Goal: Task Accomplishment & Management: Manage account settings

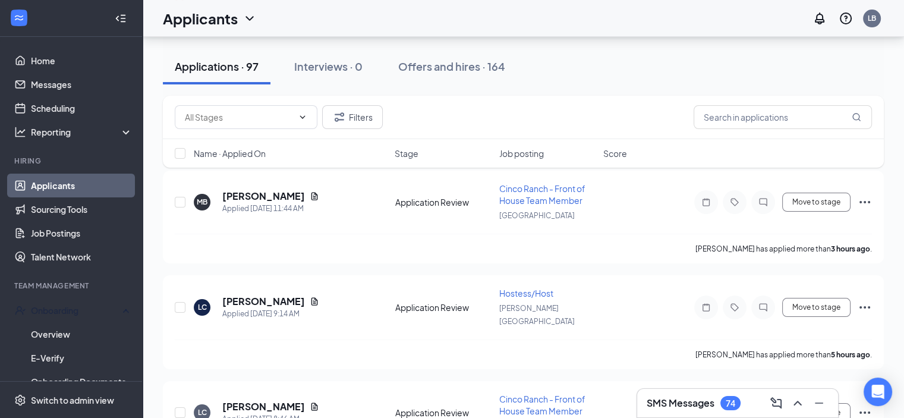
scroll to position [128, 0]
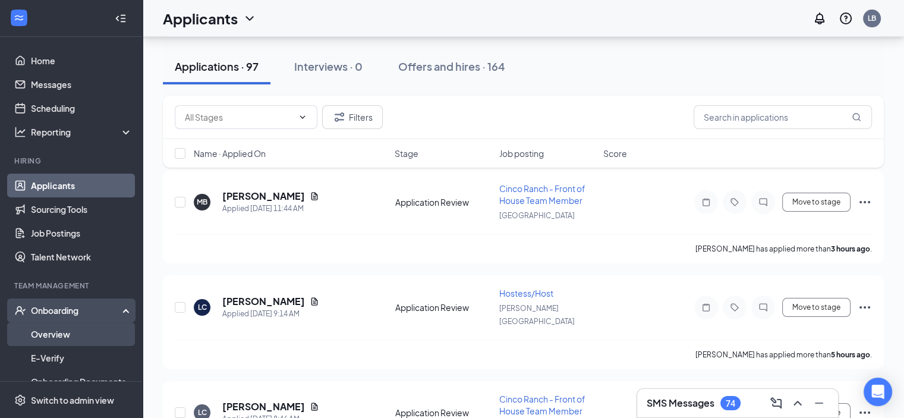
click at [63, 338] on link "Overview" at bounding box center [82, 334] width 102 height 24
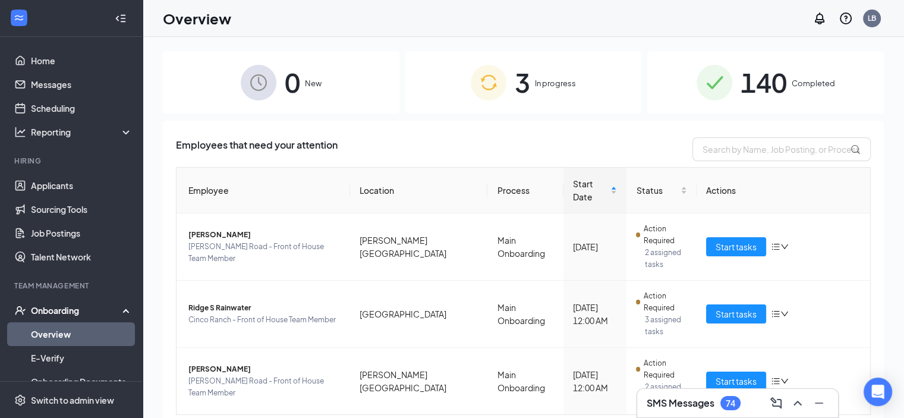
click at [523, 106] on div "3 In progress" at bounding box center [523, 82] width 237 height 62
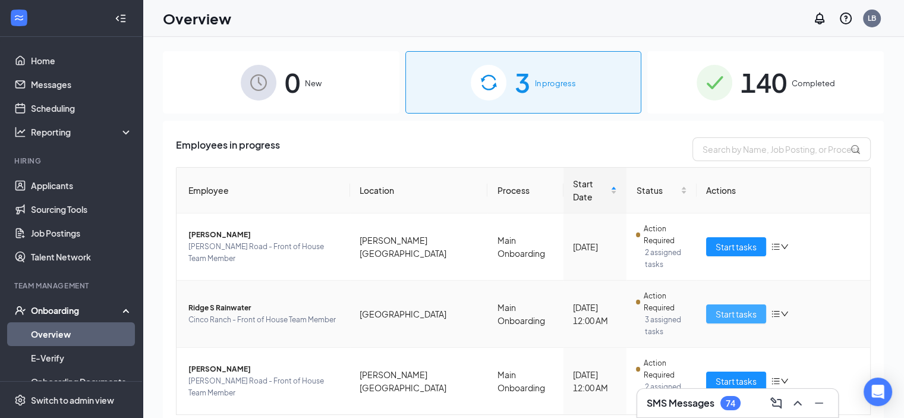
click at [720, 307] on span "Start tasks" at bounding box center [736, 313] width 41 height 13
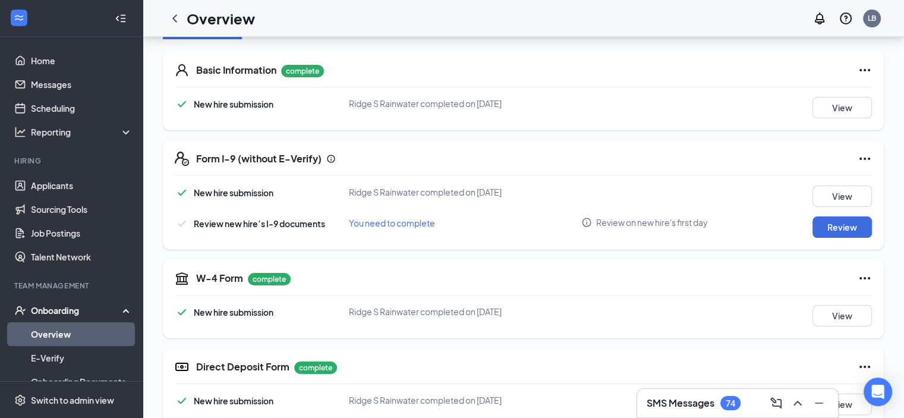
scroll to position [185, 0]
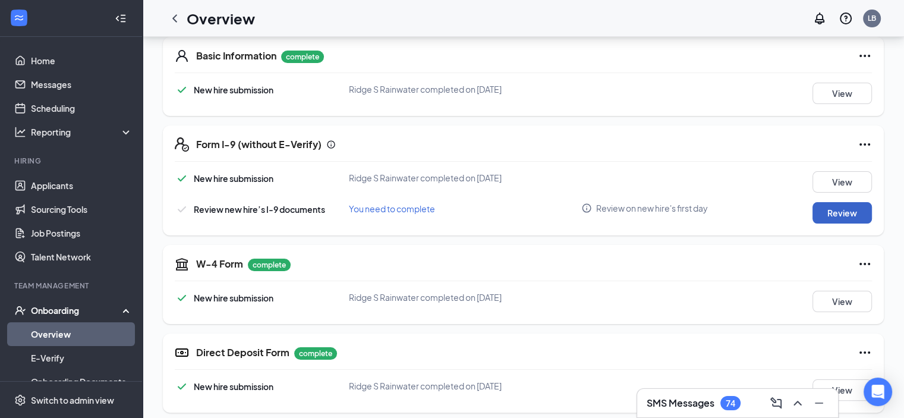
click at [839, 210] on button "Review" at bounding box center [841, 212] width 59 height 21
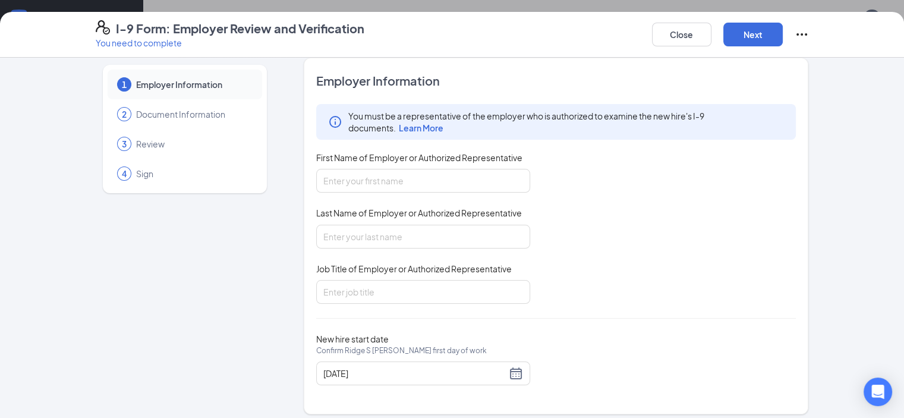
scroll to position [18, 0]
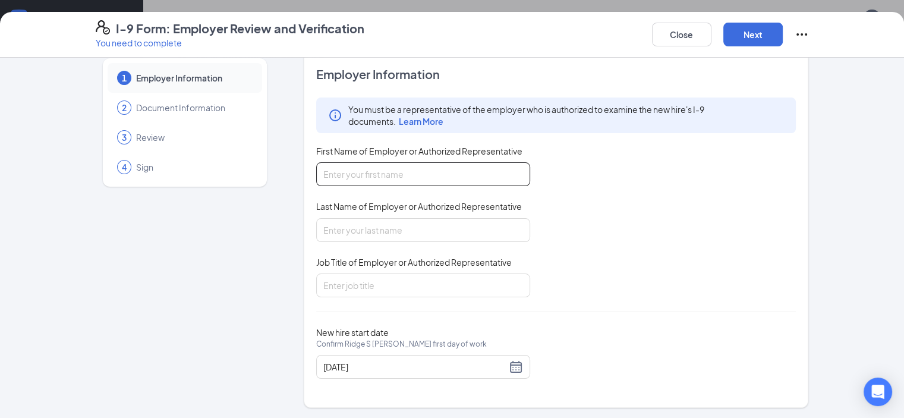
click at [316, 179] on input "First Name of Employer or Authorized Representative" at bounding box center [423, 174] width 214 height 24
type input "[PERSON_NAME]"
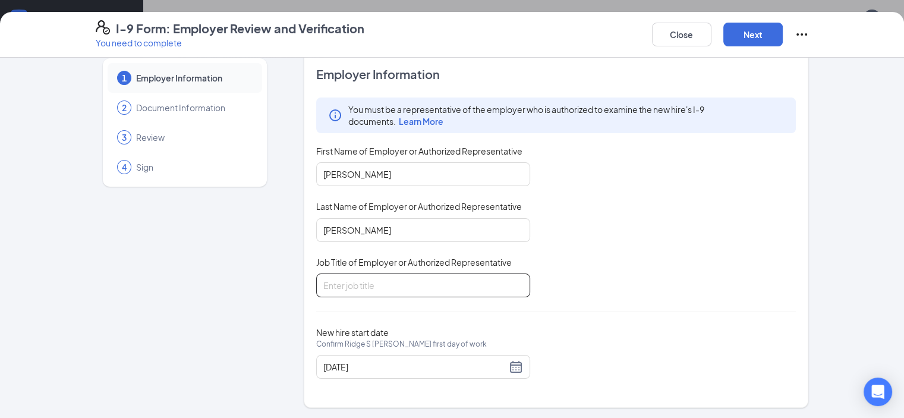
click at [320, 290] on input "Job Title of Employer or Authorized Representative" at bounding box center [423, 285] width 214 height 24
type input "m"
type input "Marketing Manager"
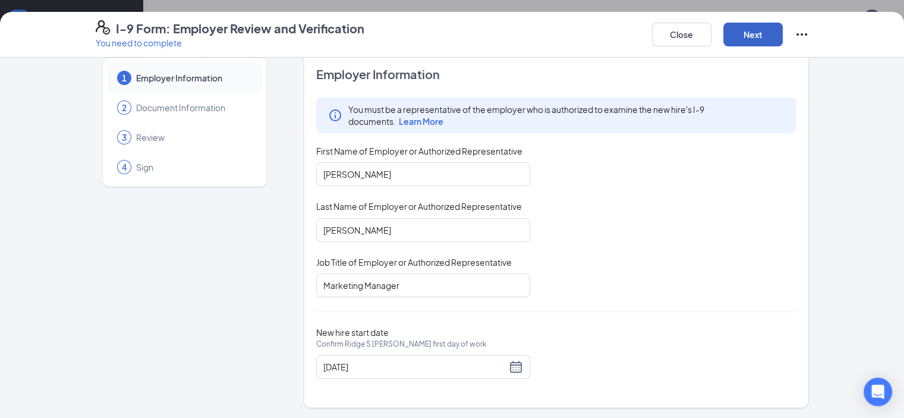
click at [783, 35] on button "Next" at bounding box center [752, 35] width 59 height 24
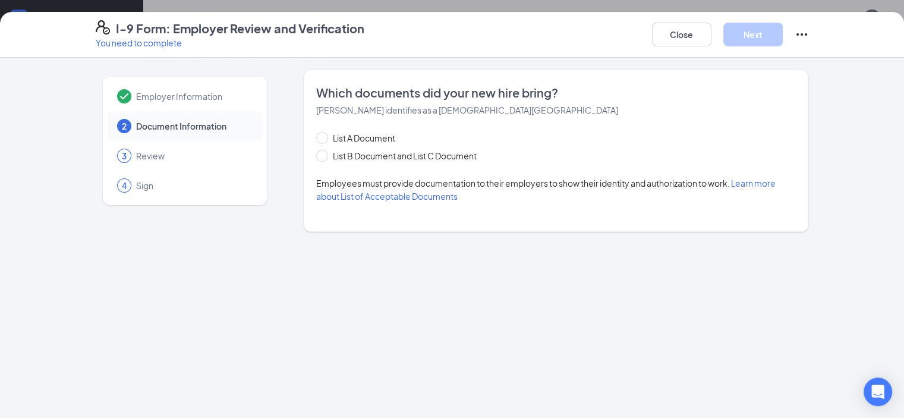
scroll to position [0, 0]
click at [711, 33] on button "Close" at bounding box center [681, 35] width 59 height 24
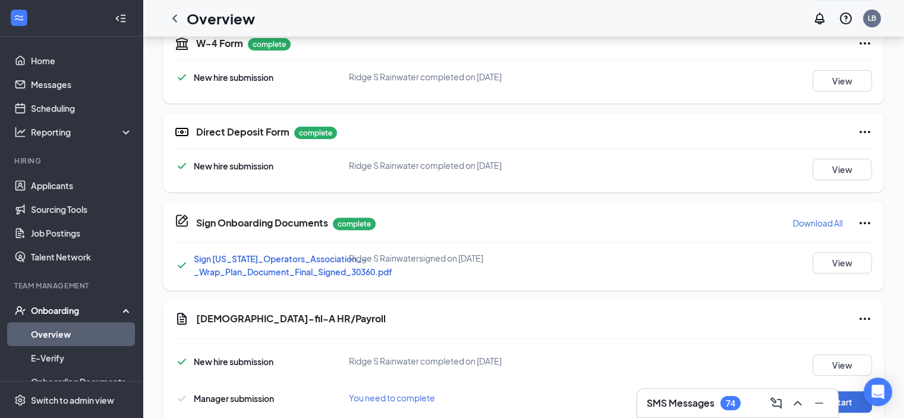
scroll to position [472, 0]
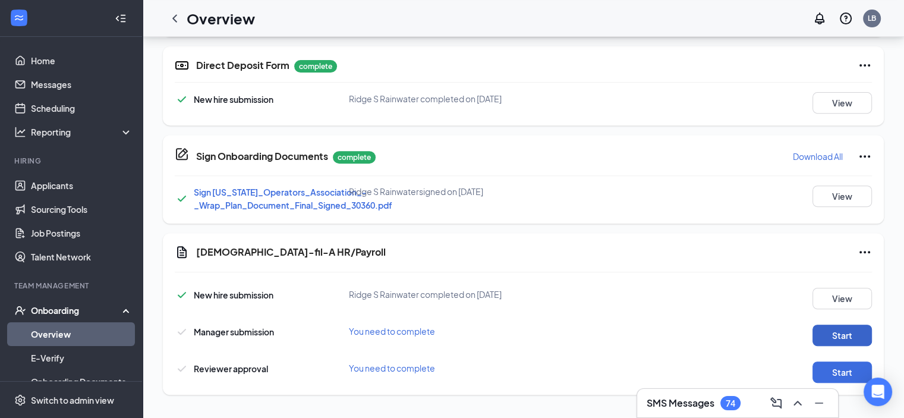
click at [836, 333] on button "Start" at bounding box center [841, 334] width 59 height 21
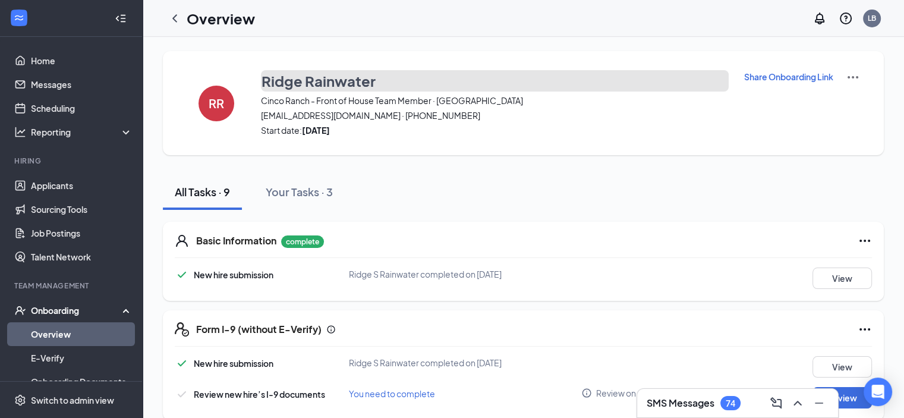
click at [305, 77] on h3 "Ridge Rainwater" at bounding box center [318, 81] width 114 height 20
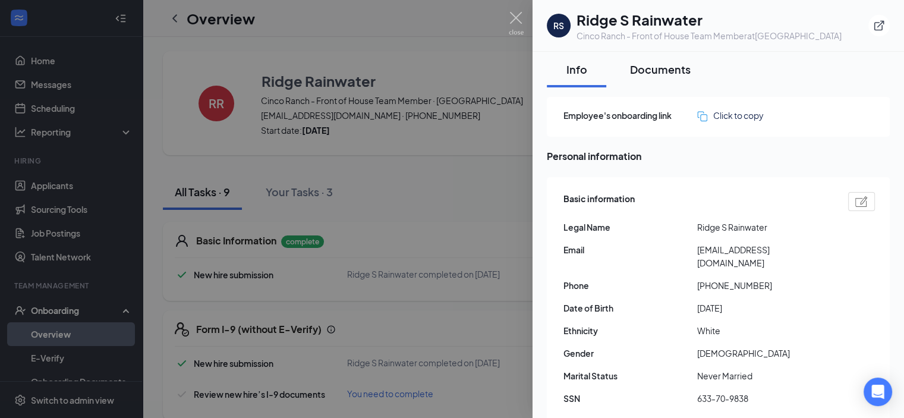
click at [657, 63] on div "Documents" at bounding box center [660, 69] width 61 height 15
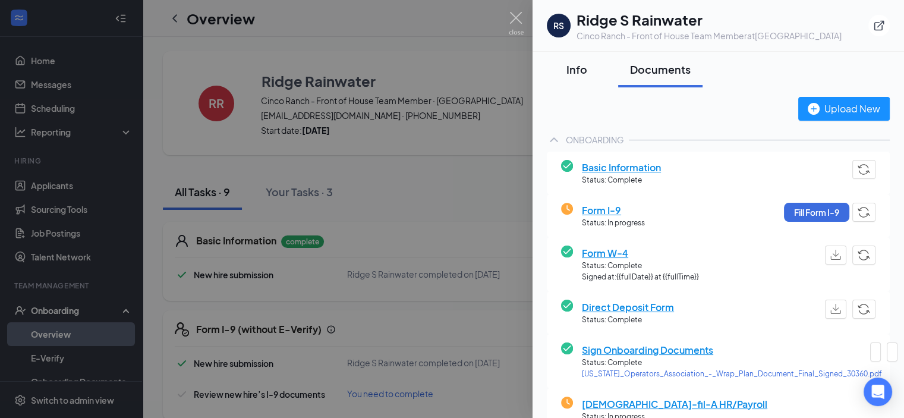
click at [550, 64] on button "Info" at bounding box center [576, 70] width 59 height 36
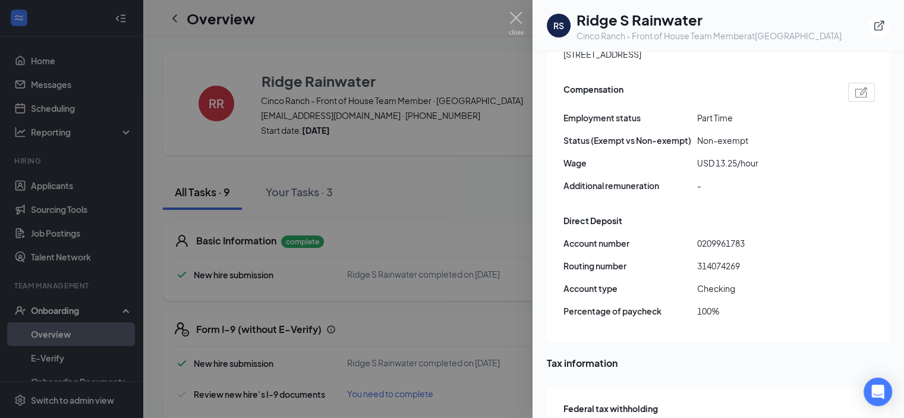
scroll to position [839, 0]
click at [415, 207] on div at bounding box center [452, 209] width 904 height 418
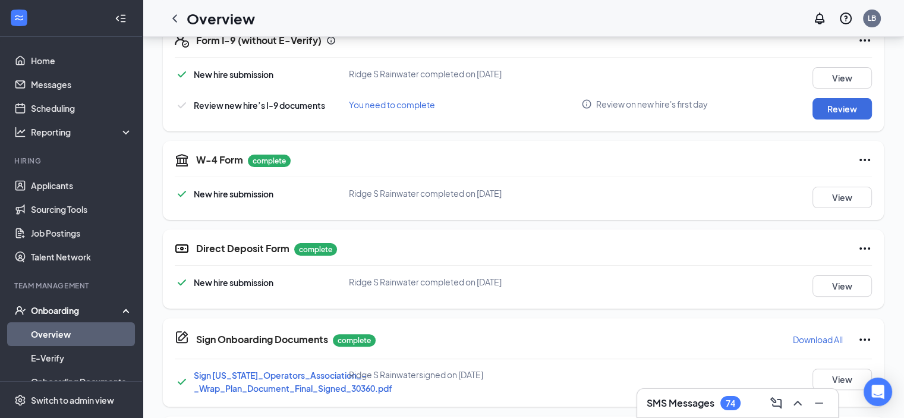
scroll to position [472, 0]
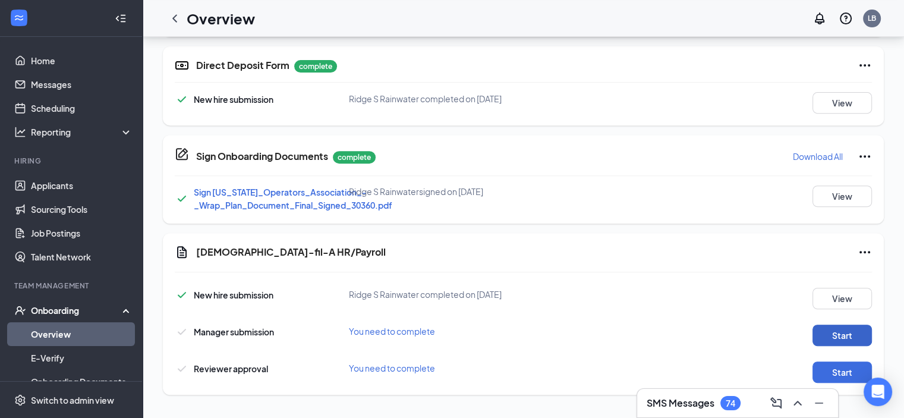
click at [825, 327] on button "Start" at bounding box center [841, 334] width 59 height 21
click at [836, 368] on button "Start" at bounding box center [841, 371] width 59 height 21
click at [813, 371] on button "Start" at bounding box center [841, 371] width 59 height 21
click at [830, 374] on button "Start" at bounding box center [841, 371] width 59 height 21
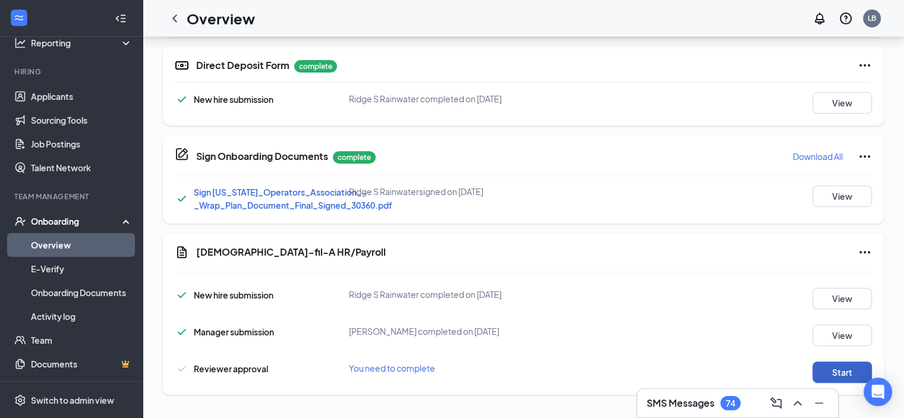
scroll to position [112, 0]
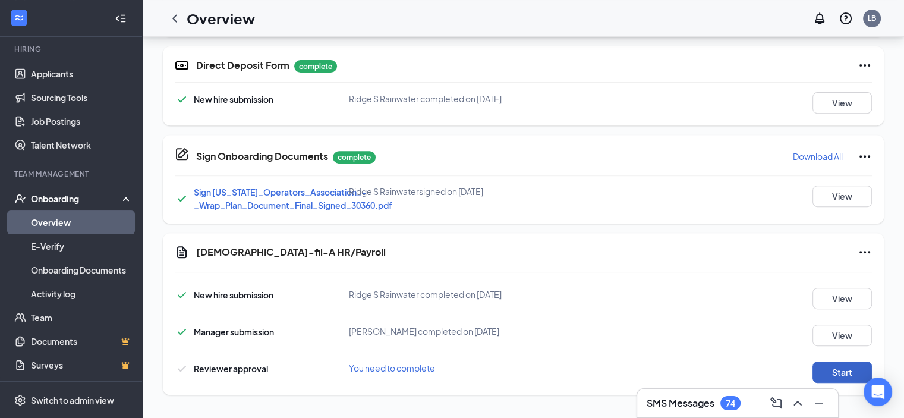
click at [825, 370] on button "Start" at bounding box center [841, 371] width 59 height 21
click at [831, 373] on button "Start" at bounding box center [841, 371] width 59 height 21
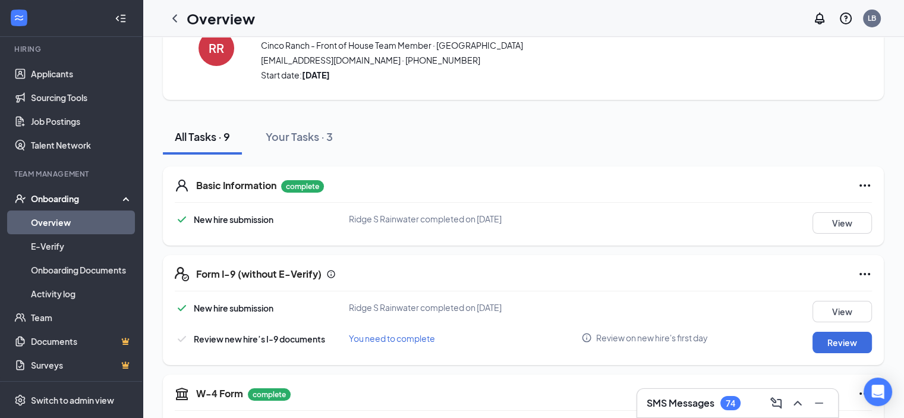
scroll to position [0, 0]
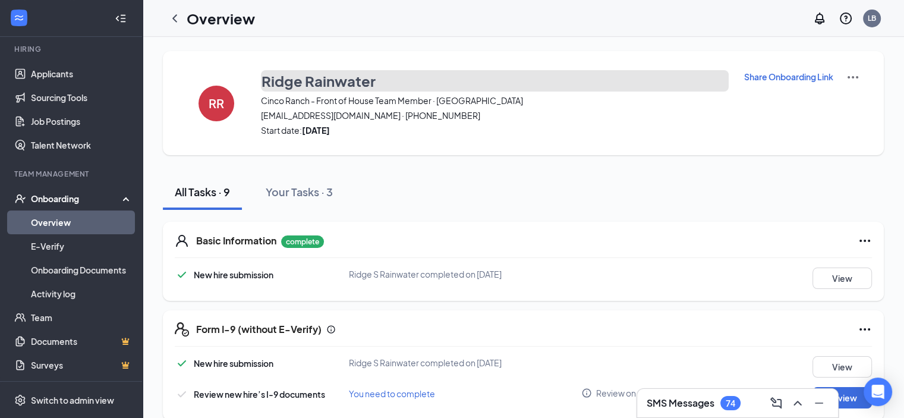
click at [300, 78] on h3 "Ridge Rainwater" at bounding box center [318, 81] width 114 height 20
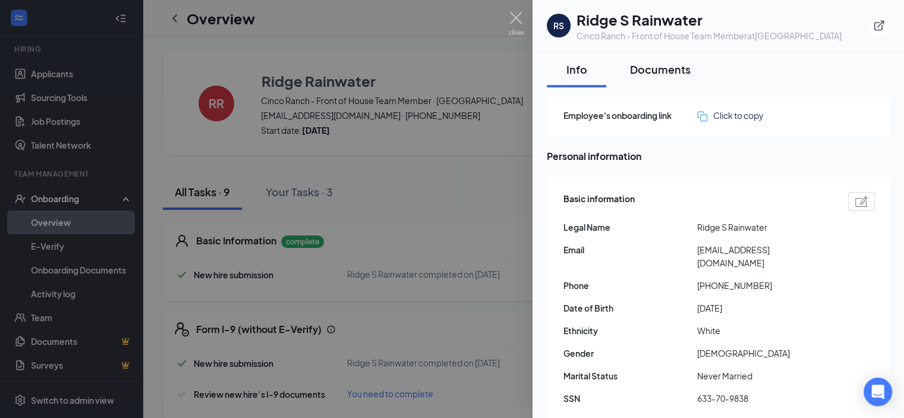
click at [626, 56] on button "Documents" at bounding box center [660, 70] width 84 height 36
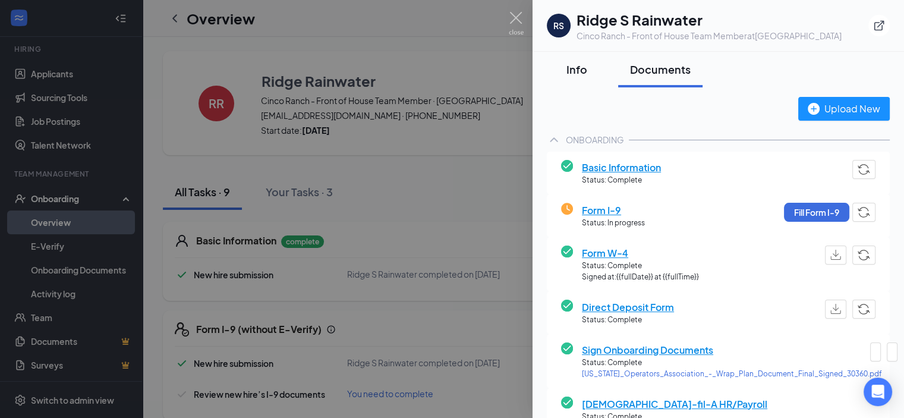
click at [575, 68] on div "Info" at bounding box center [577, 69] width 36 height 15
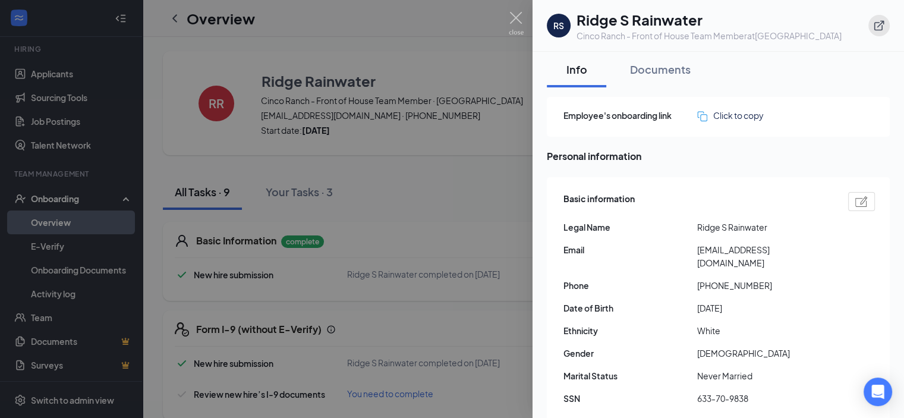
click at [877, 23] on button "button" at bounding box center [878, 25] width 21 height 21
click at [515, 24] on img at bounding box center [516, 23] width 15 height 23
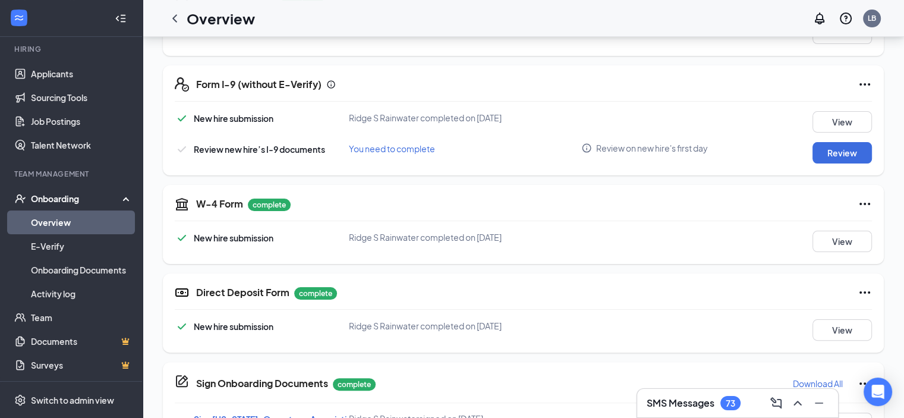
scroll to position [245, 0]
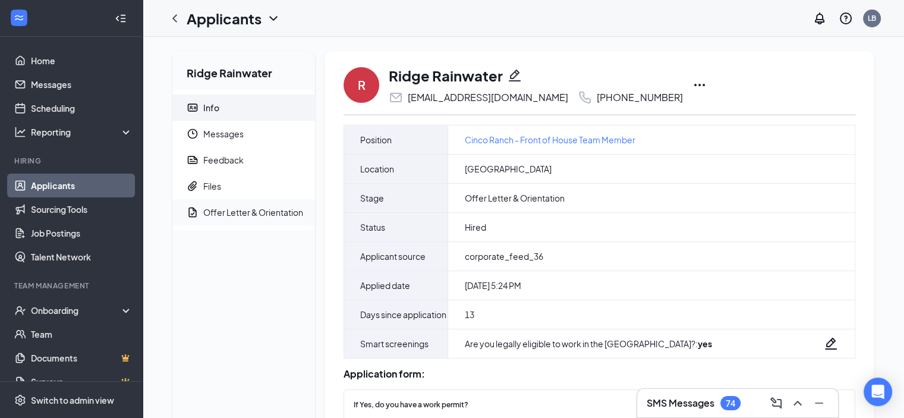
click at [207, 210] on div "Offer Letter & Orientation" at bounding box center [253, 212] width 100 height 12
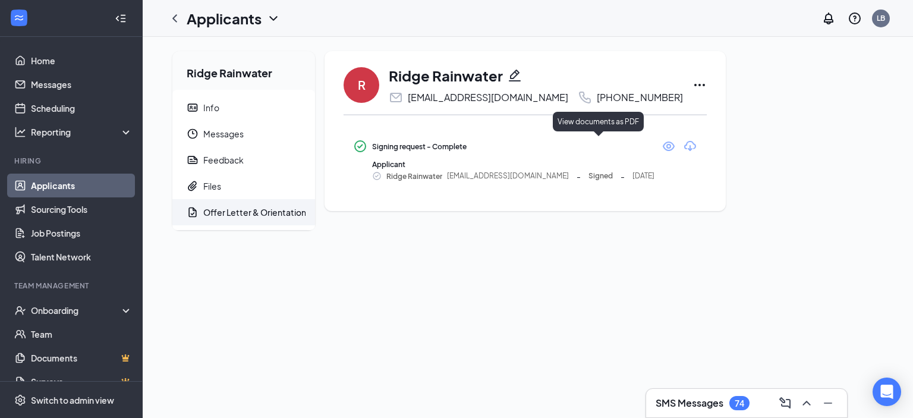
click at [663, 144] on icon "Eye" at bounding box center [669, 146] width 12 height 10
click at [477, 346] on div "Ridge Rainwater Info Messages Feedback Files Offer Letter & Orientation R Ridge…" at bounding box center [528, 227] width 770 height 381
click at [701, 405] on h3 "SMS Messages" at bounding box center [690, 402] width 68 height 13
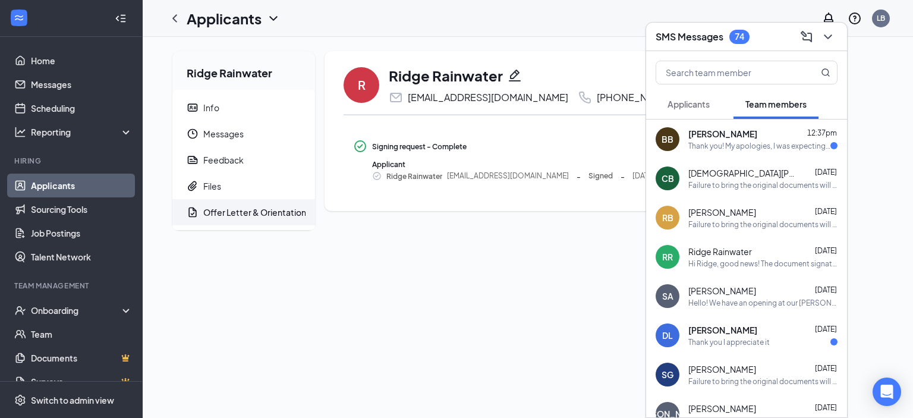
click at [754, 153] on div "BB Bella Blake 12:37pm Thank you! My apologies, I was expecting to speak about …" at bounding box center [746, 138] width 201 height 39
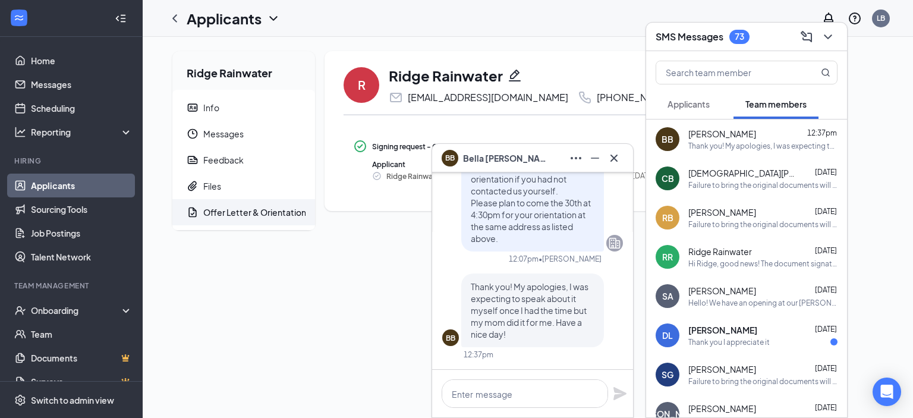
click at [393, 283] on div "Ridge Rainwater Info Messages Feedback Files Offer Letter & Orientation R Ridge…" at bounding box center [528, 227] width 770 height 381
click at [752, 266] on div "Hi Ridge, good news! The document signature request for [DEMOGRAPHIC_DATA]-fil-…" at bounding box center [762, 264] width 149 height 10
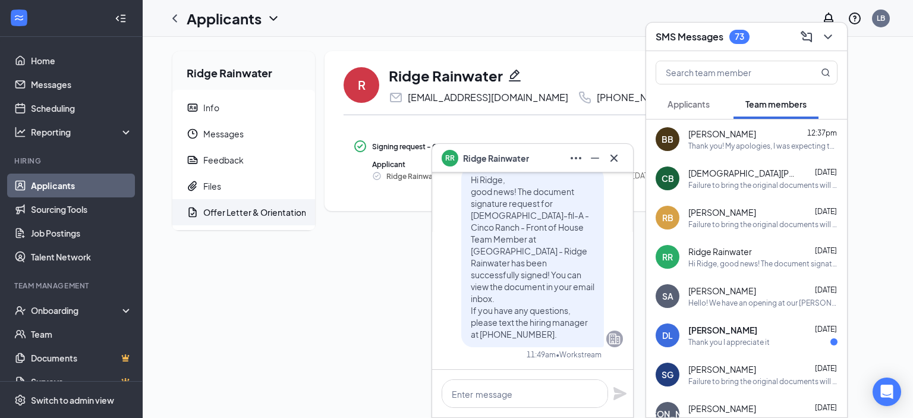
click at [398, 297] on div "Ridge Rainwater Info Messages Feedback Files Offer Letter & Orientation R Ridge…" at bounding box center [528, 227] width 770 height 381
click at [616, 159] on icon "Cross" at bounding box center [614, 158] width 14 height 14
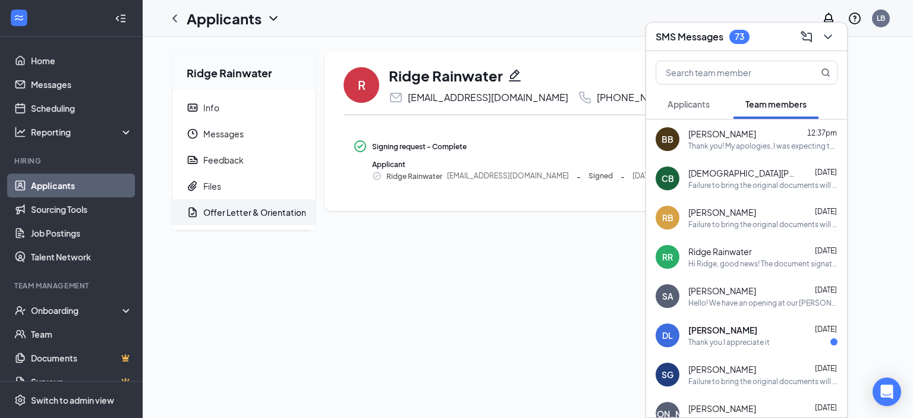
click at [837, 40] on div "SMS Messages 73" at bounding box center [746, 37] width 201 height 29
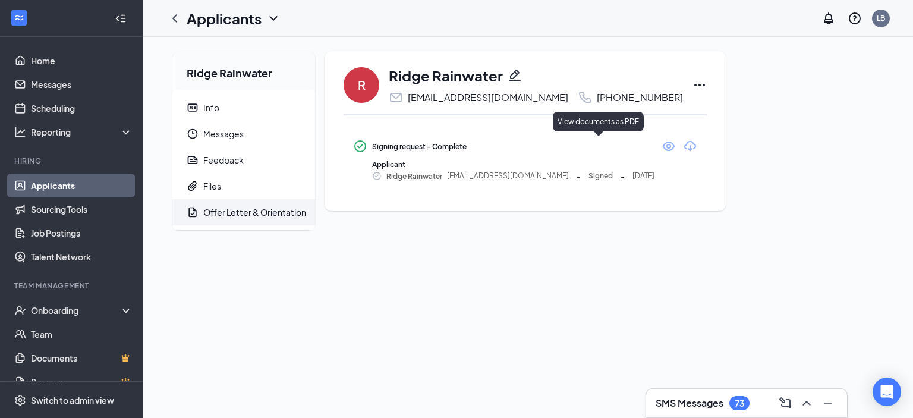
click at [661, 145] on icon "Eye" at bounding box center [668, 146] width 14 height 14
click at [663, 146] on icon "Eye" at bounding box center [669, 146] width 12 height 10
